Goal: Task Accomplishment & Management: Use online tool/utility

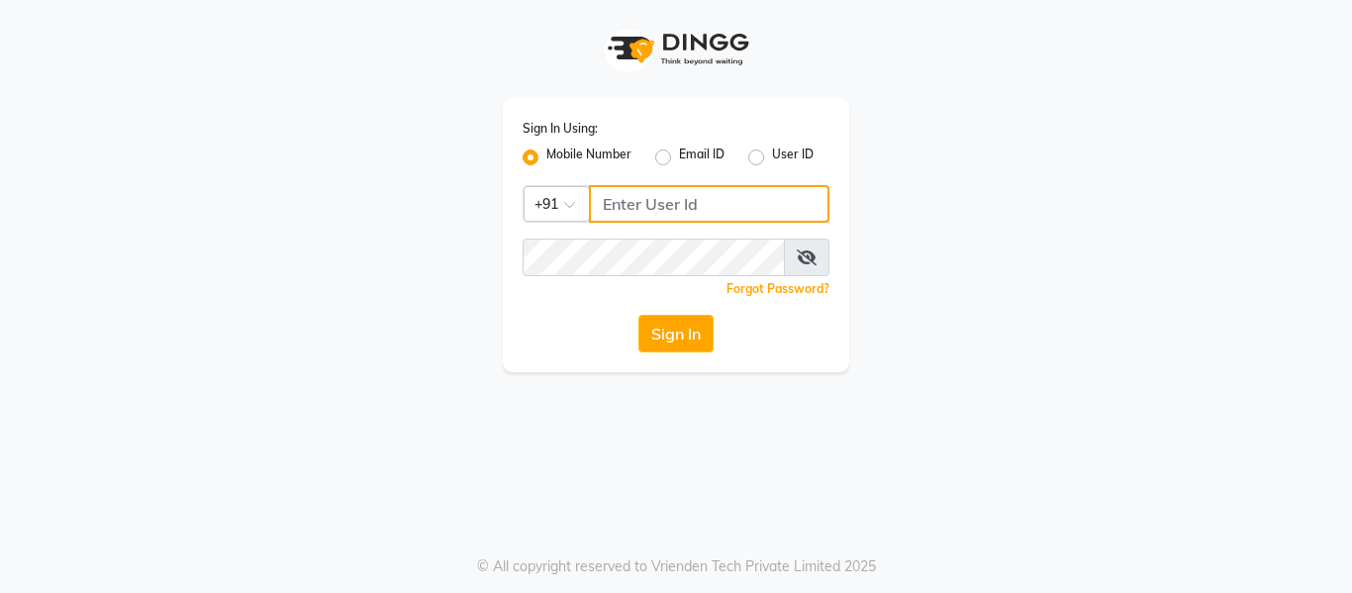
type input "7506358444"
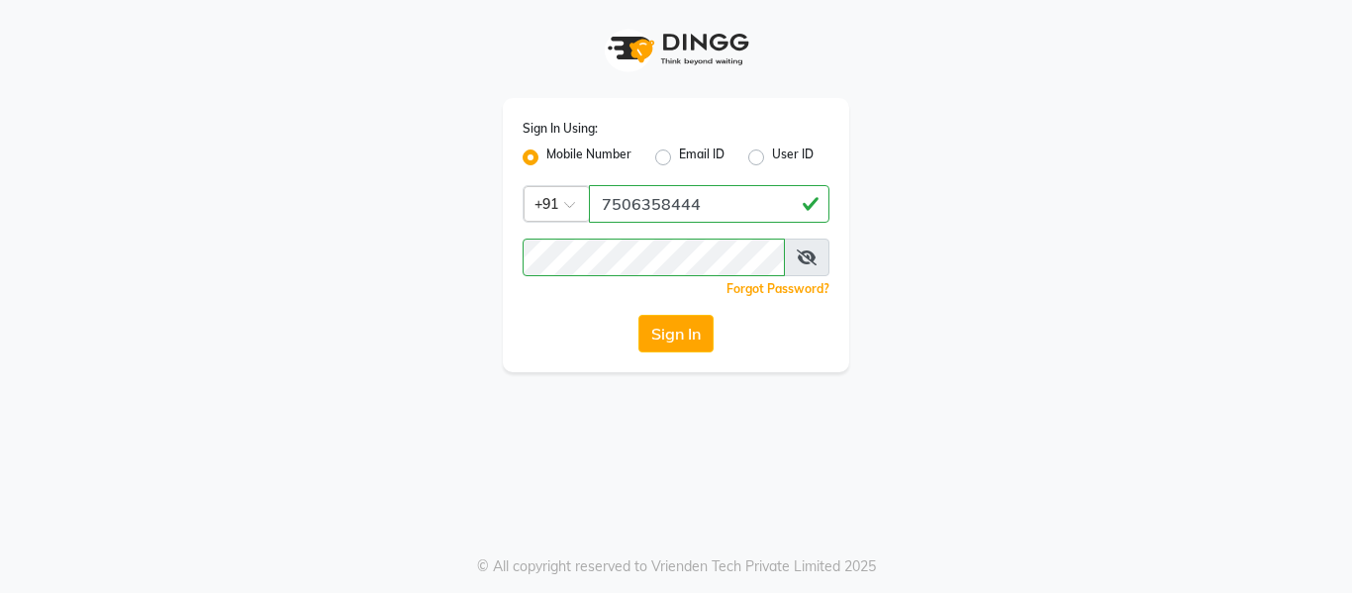
click at [687, 330] on button "Sign In" at bounding box center [675, 334] width 75 height 38
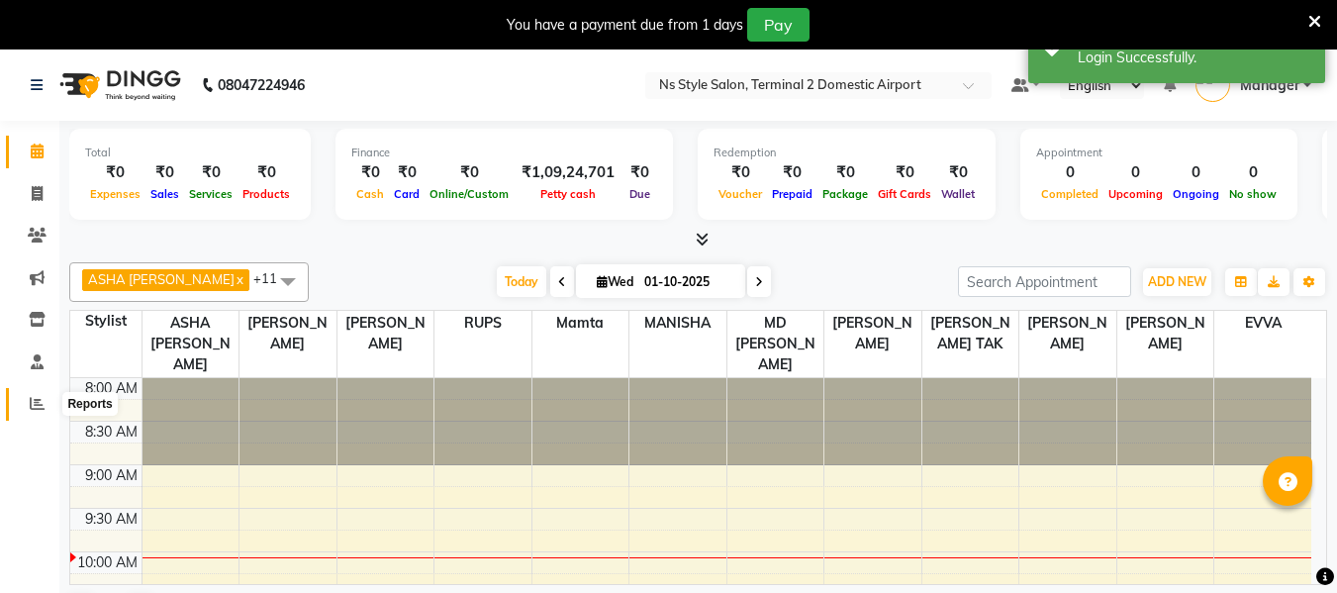
click at [43, 402] on icon at bounding box center [37, 403] width 15 height 15
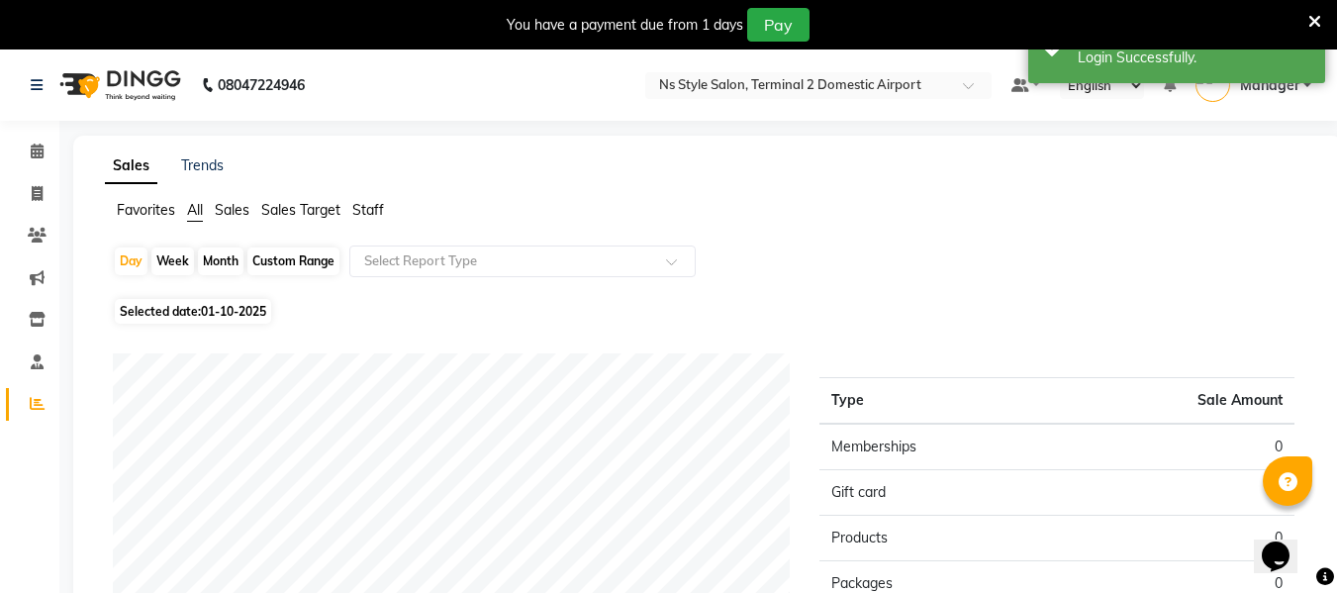
click at [367, 210] on span "Staff" at bounding box center [368, 210] width 32 height 18
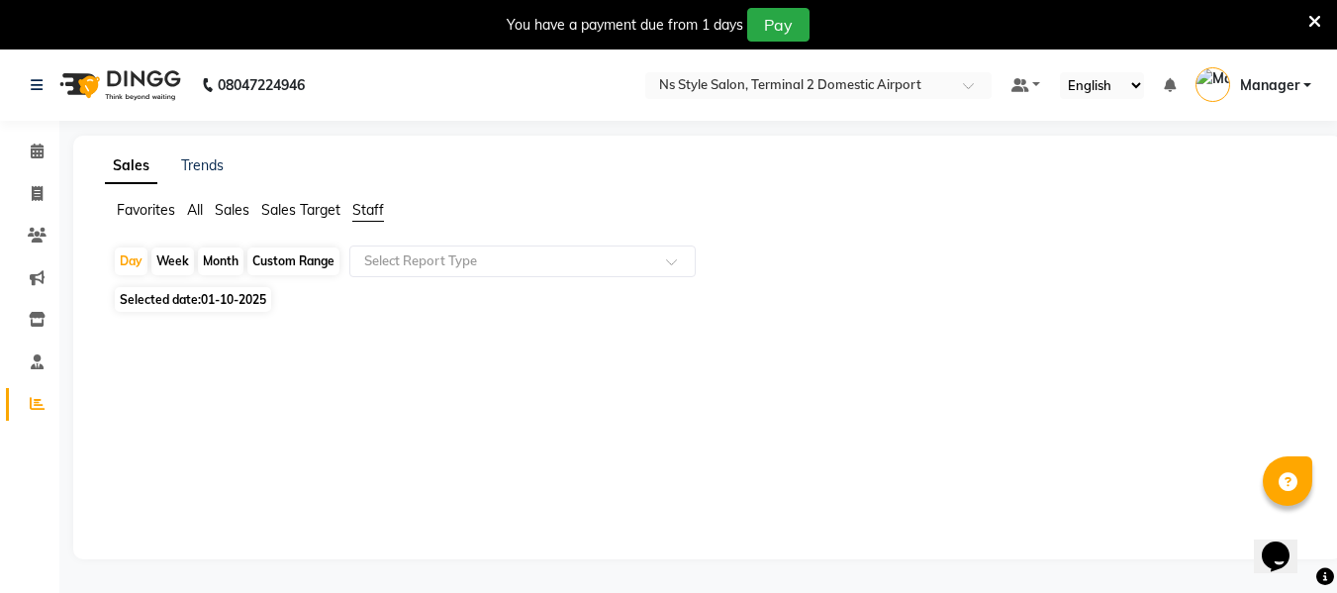
click at [216, 257] on div "Month" at bounding box center [221, 261] width 46 height 28
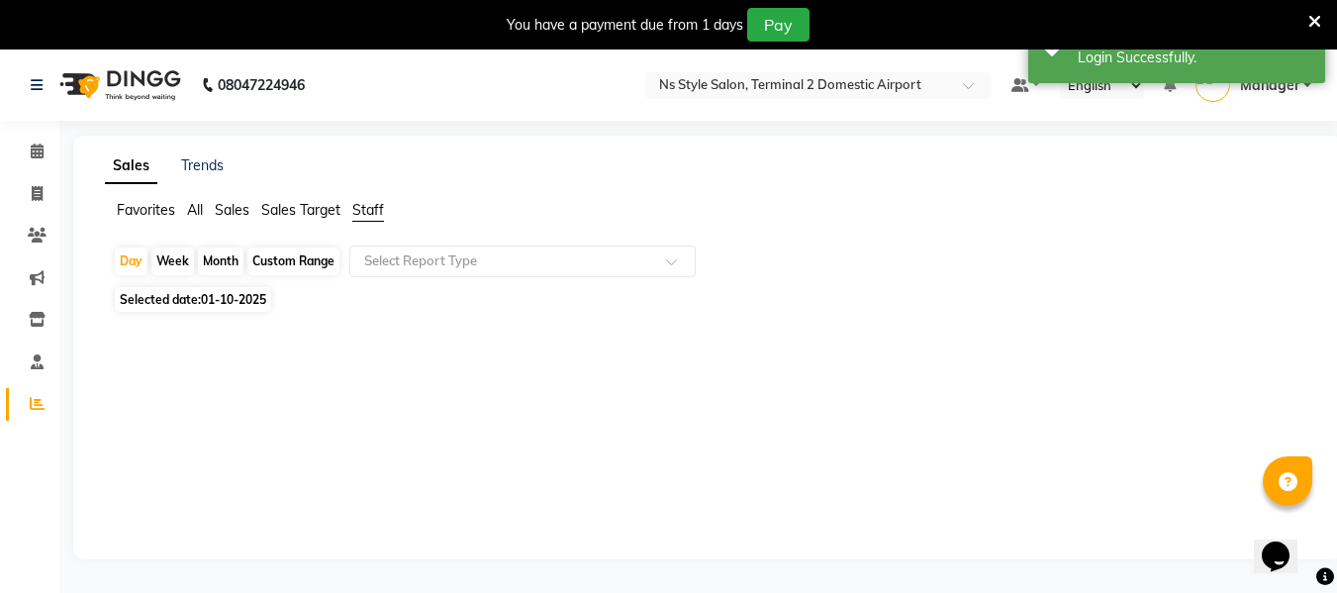
select select "10"
select select "2025"
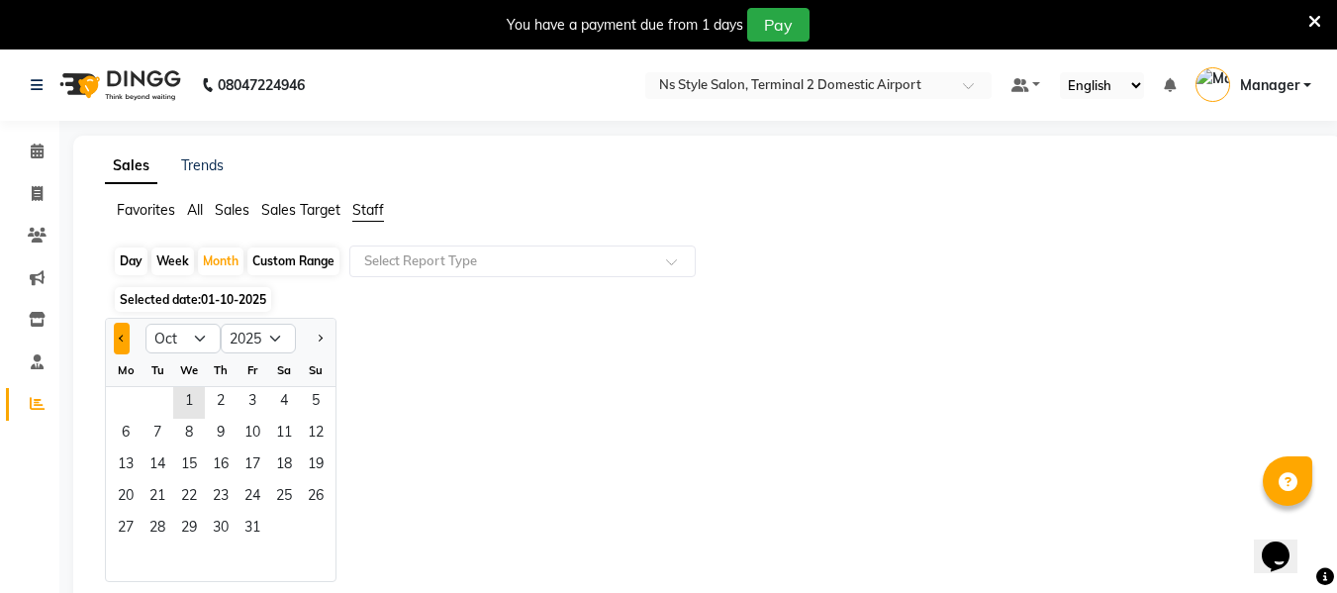
click at [125, 337] on span "Previous month" at bounding box center [122, 338] width 7 height 7
select select "9"
click at [113, 396] on span "1" at bounding box center [126, 403] width 32 height 32
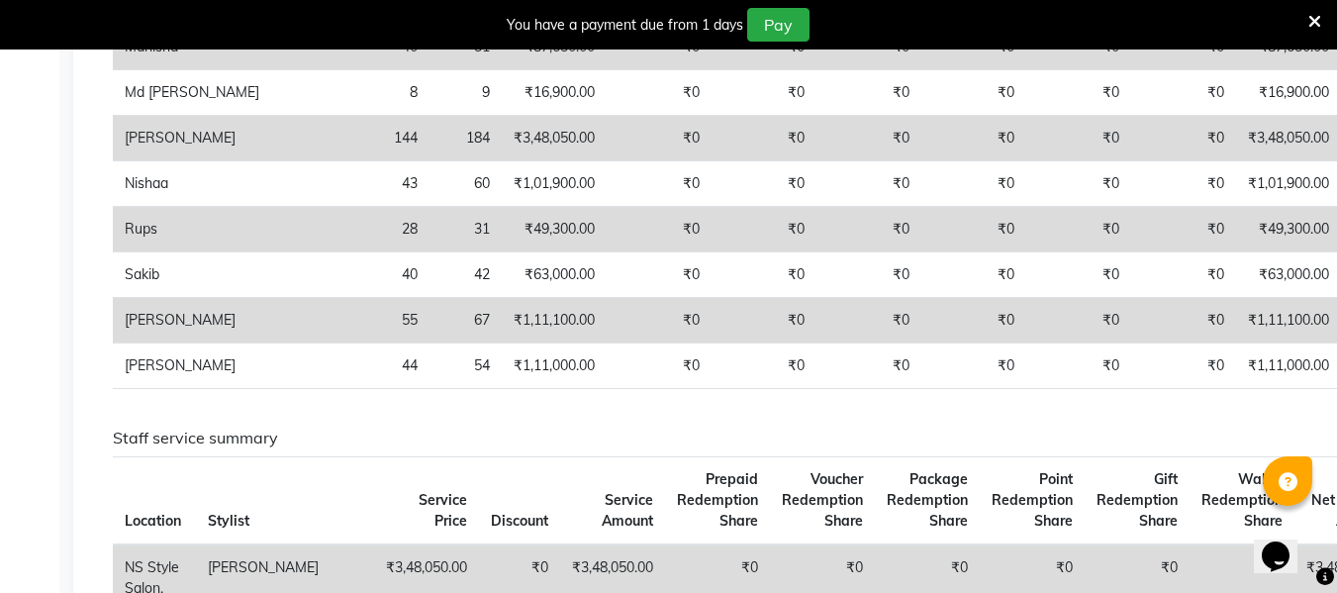
scroll to position [856, 0]
